Goal: Task Accomplishment & Management: Manage account settings

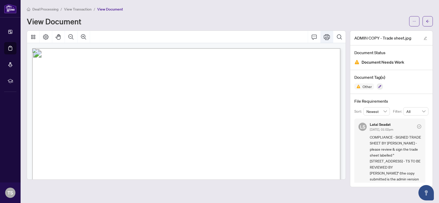
click at [323, 39] on button "Print" at bounding box center [327, 37] width 12 height 12
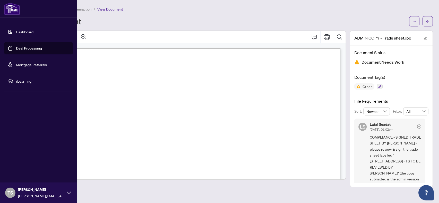
click at [16, 30] on link "Dashboard" at bounding box center [24, 32] width 17 height 5
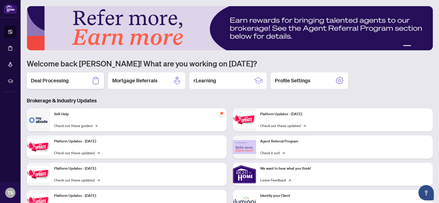
click at [51, 83] on h2 "Deal Processing" at bounding box center [50, 80] width 38 height 7
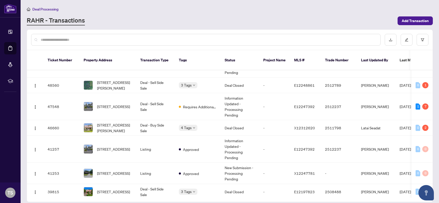
scroll to position [37, 0]
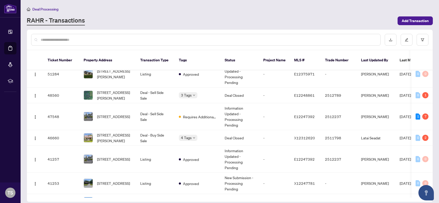
click at [123, 114] on span "[STREET_ADDRESS]" at bounding box center [113, 117] width 33 height 6
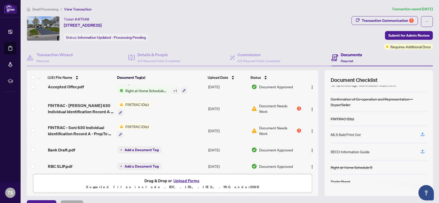
scroll to position [222, 0]
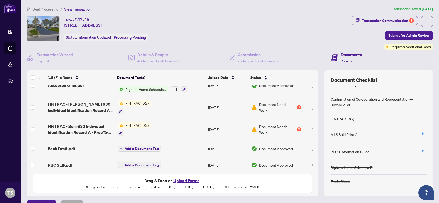
click at [303, 106] on td at bounding box center [310, 107] width 15 height 22
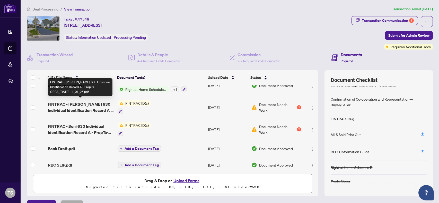
click at [70, 108] on span "FINTRAC - [PERSON_NAME] 630 Individual Identification Record A - PropTx-OREA_[D…" at bounding box center [81, 107] width 66 height 12
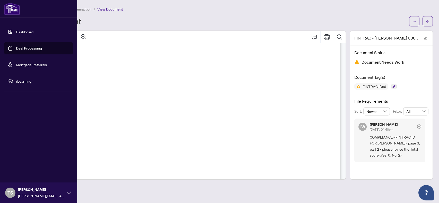
scroll to position [934, 0]
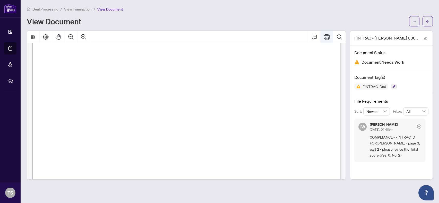
click at [327, 37] on icon "Print" at bounding box center [327, 37] width 6 height 6
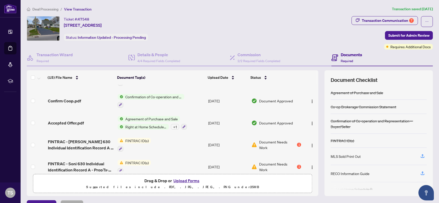
scroll to position [185, 0]
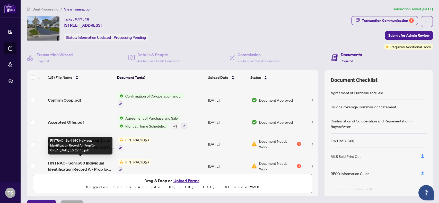
click at [74, 161] on span "FINTRAC - Soni 630 Individual Identification Record A - PropTx-OREA_[DATE] 10_2…" at bounding box center [81, 166] width 66 height 12
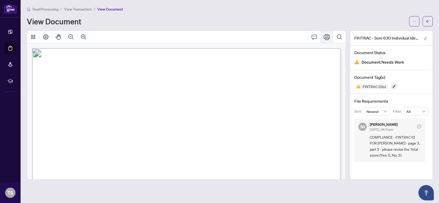
click at [326, 35] on icon "Print" at bounding box center [327, 37] width 6 height 6
